Goal: Information Seeking & Learning: Find specific page/section

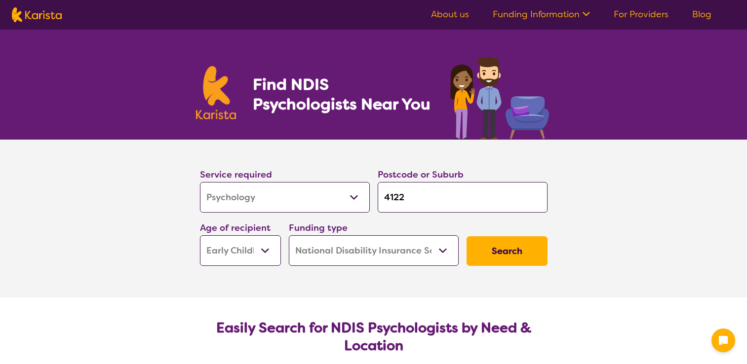
select select "Psychology"
select select "EC"
select select "NDIS"
select select "Psychology"
select select "EC"
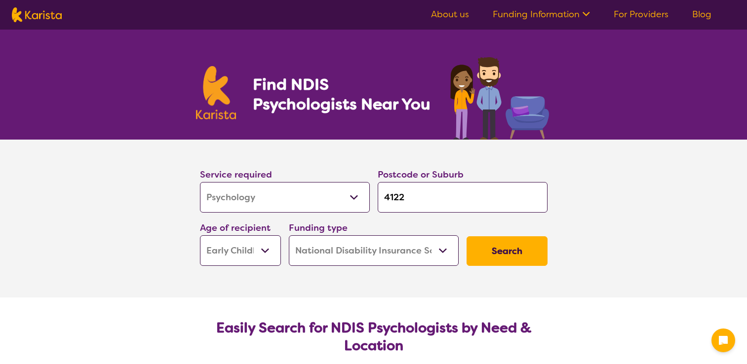
select select "NDIS"
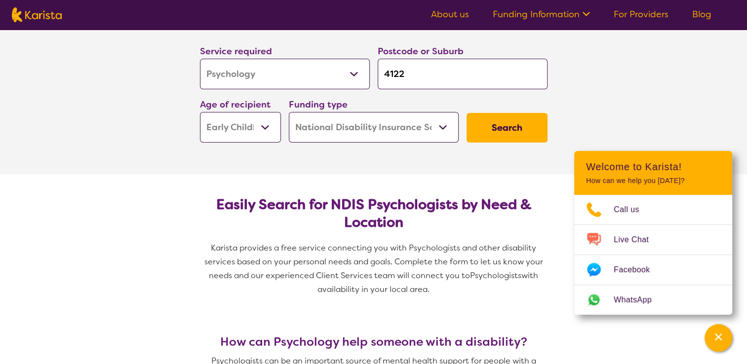
scroll to position [148, 0]
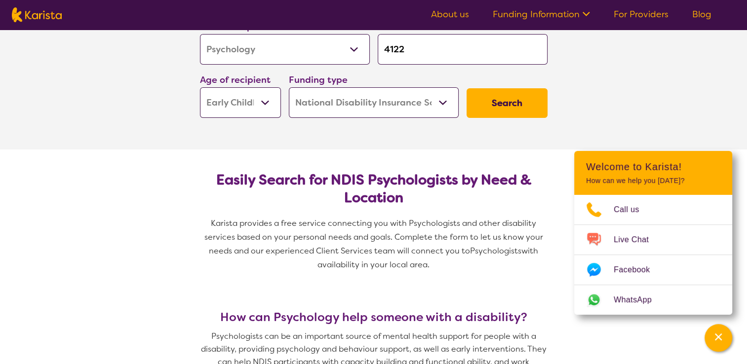
click at [529, 110] on button "Search" at bounding box center [506, 103] width 81 height 30
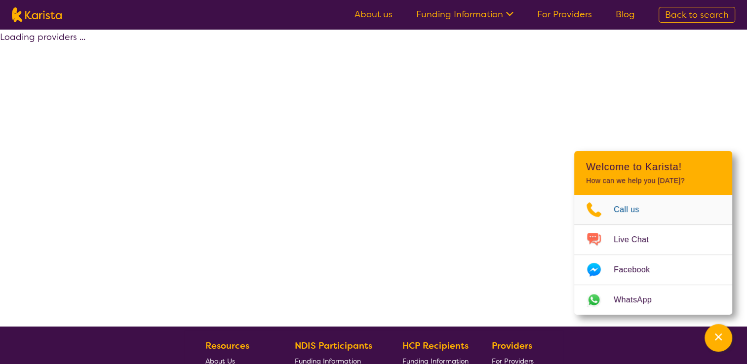
select select "by_score"
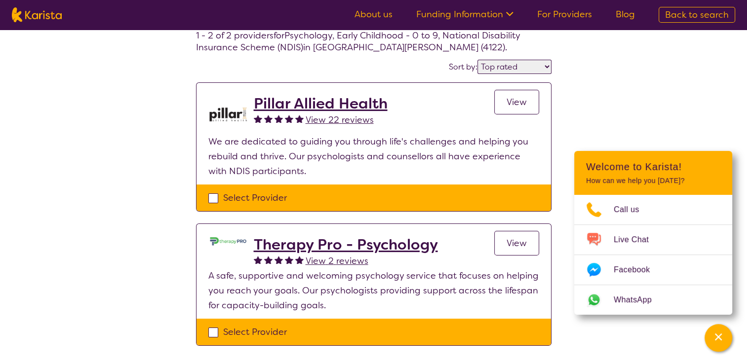
scroll to position [49, 0]
